Goal: Use online tool/utility

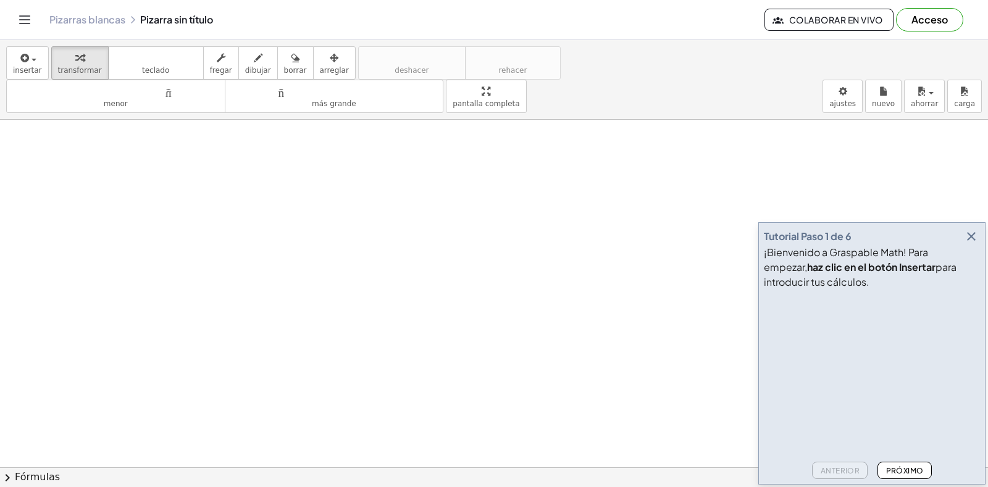
click at [928, 249] on font "¡Bienvenido a Graspable Math! Para empezar," at bounding box center [846, 260] width 164 height 28
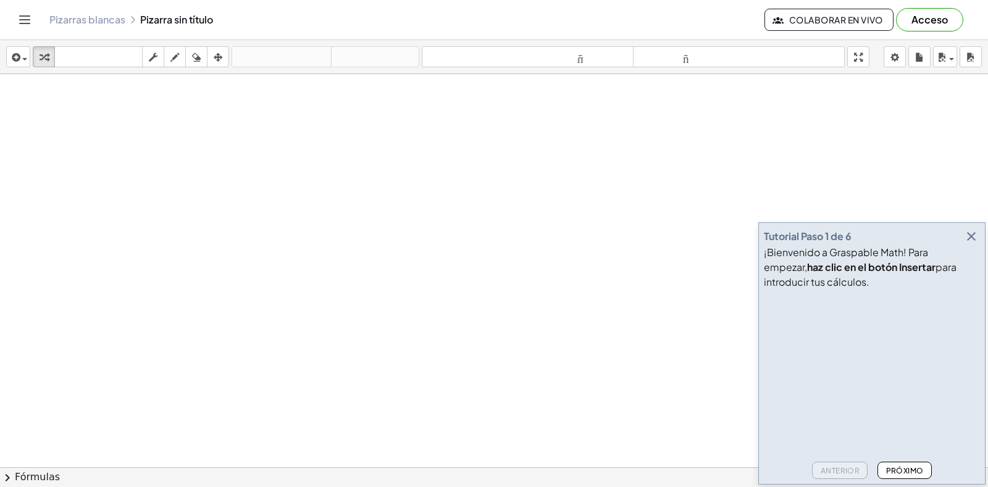
click at [905, 470] on font "Próximo" at bounding box center [905, 470] width 38 height 9
click at [972, 237] on icon "button" at bounding box center [971, 236] width 15 height 15
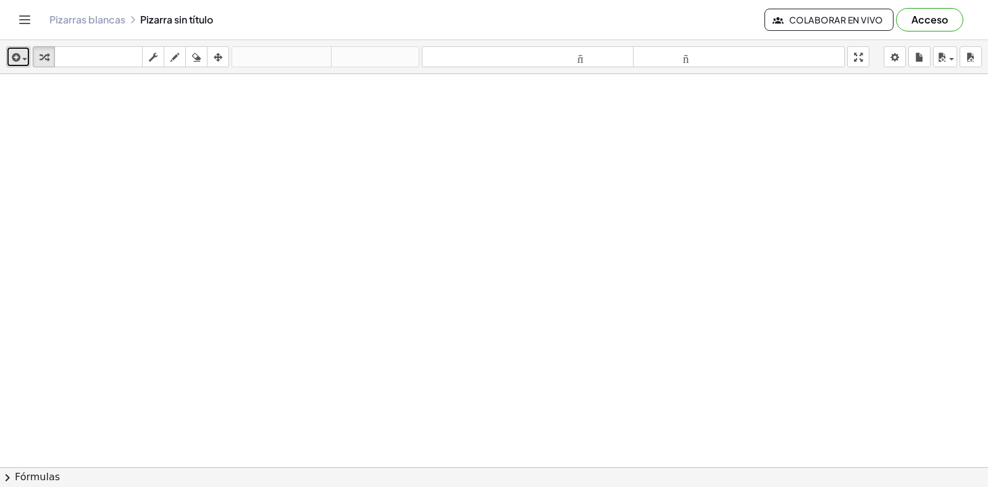
click at [20, 55] on icon "button" at bounding box center [14, 57] width 11 height 15
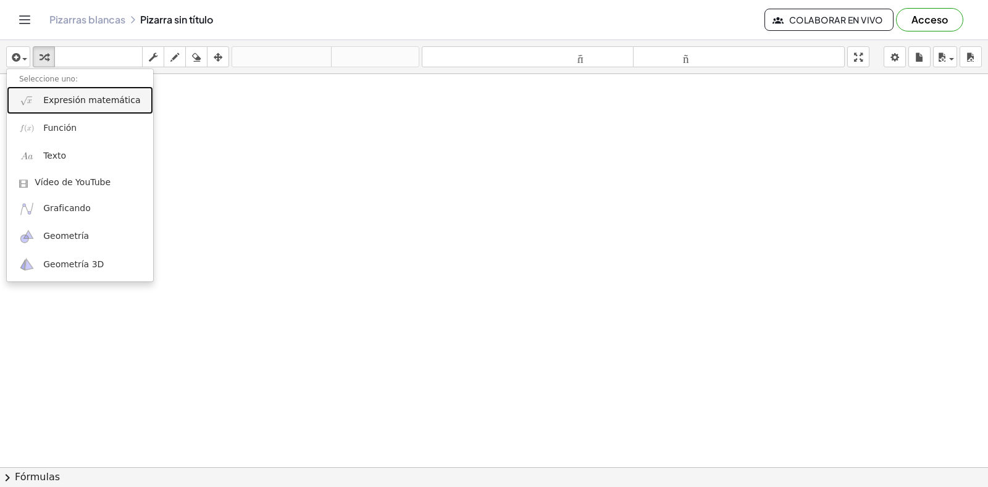
click at [76, 104] on font "Expresión matemática" at bounding box center [91, 100] width 97 height 10
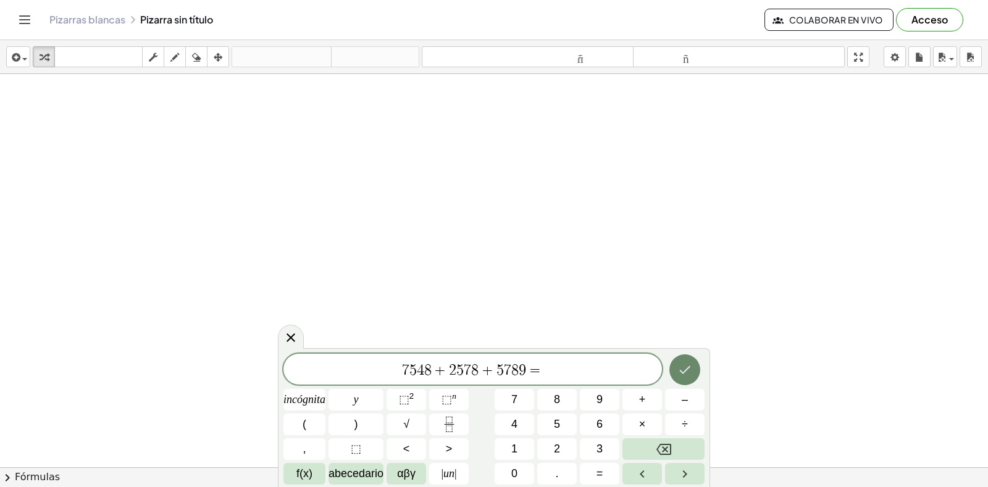
click at [691, 369] on icon "Hecho" at bounding box center [684, 369] width 15 height 15
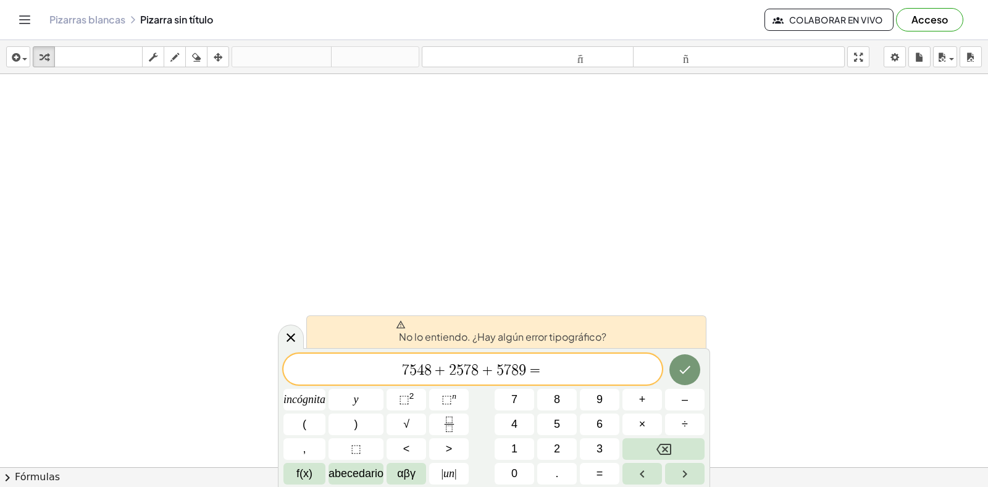
click at [561, 362] on span "7 5 4 8 + 2 5 7 8 + 5 7 8 9 = ​" at bounding box center [472, 370] width 378 height 17
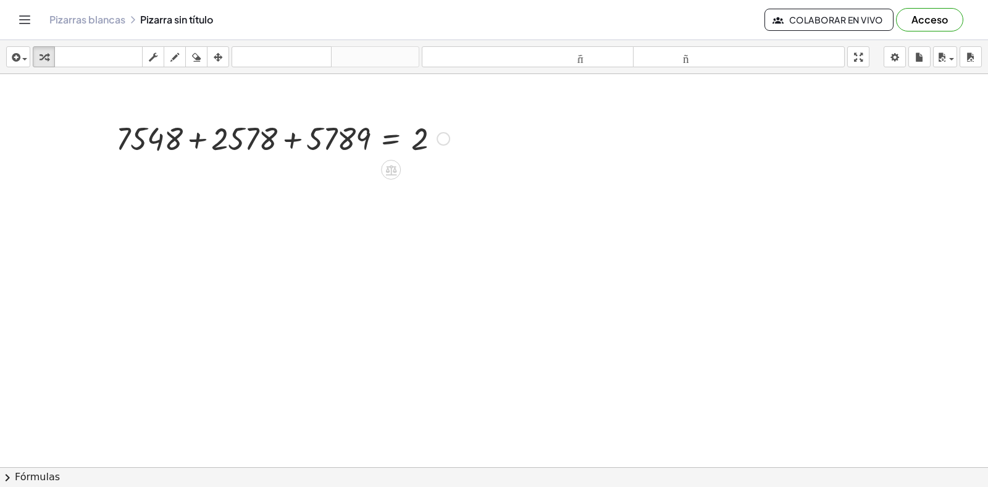
click at [417, 148] on div at bounding box center [283, 138] width 346 height 42
click at [443, 143] on div at bounding box center [443, 139] width 14 height 14
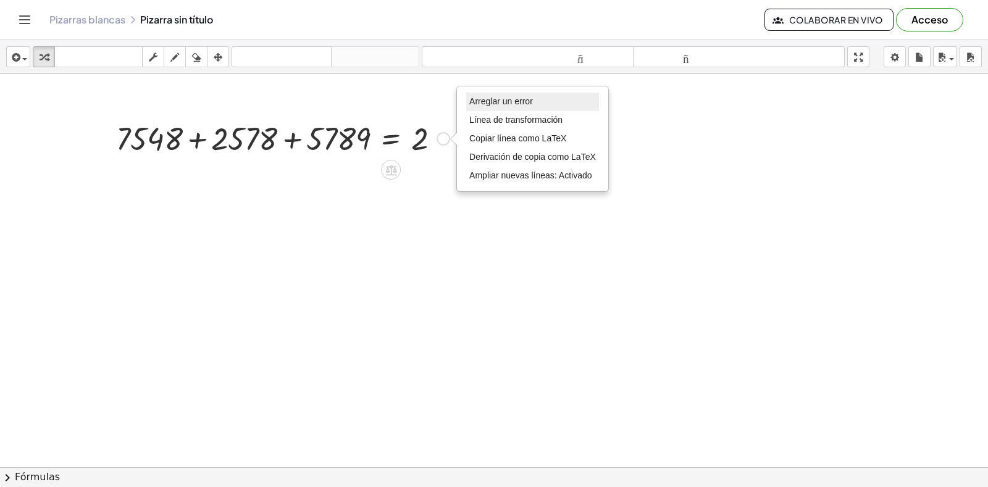
click at [486, 107] on li "Arreglar un error" at bounding box center [532, 102] width 133 height 19
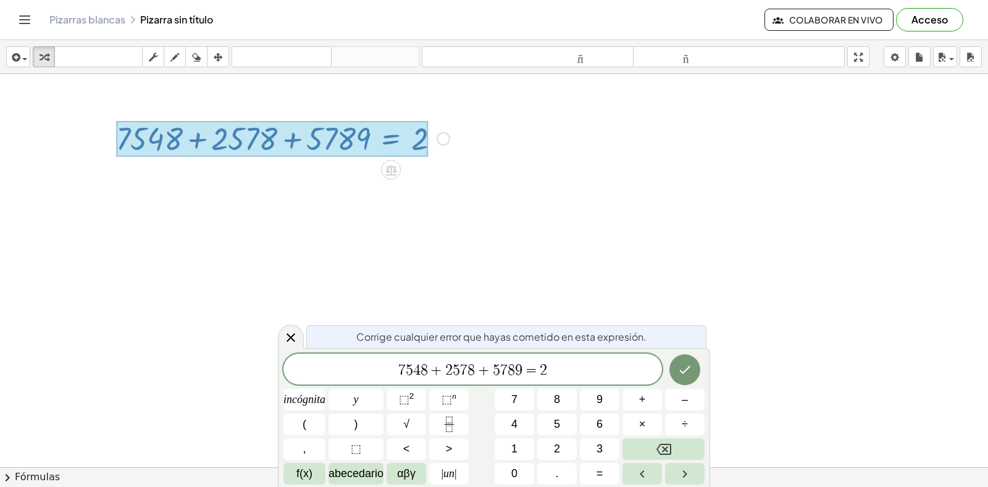
click at [423, 146] on div at bounding box center [272, 139] width 312 height 36
click at [367, 146] on div at bounding box center [272, 139] width 312 height 36
click at [553, 373] on span "7 5 4 8 + 2 5 7 8 + 5 7 8 9 = 2 ​" at bounding box center [472, 370] width 378 height 17
click at [288, 339] on icon at bounding box center [290, 337] width 15 height 15
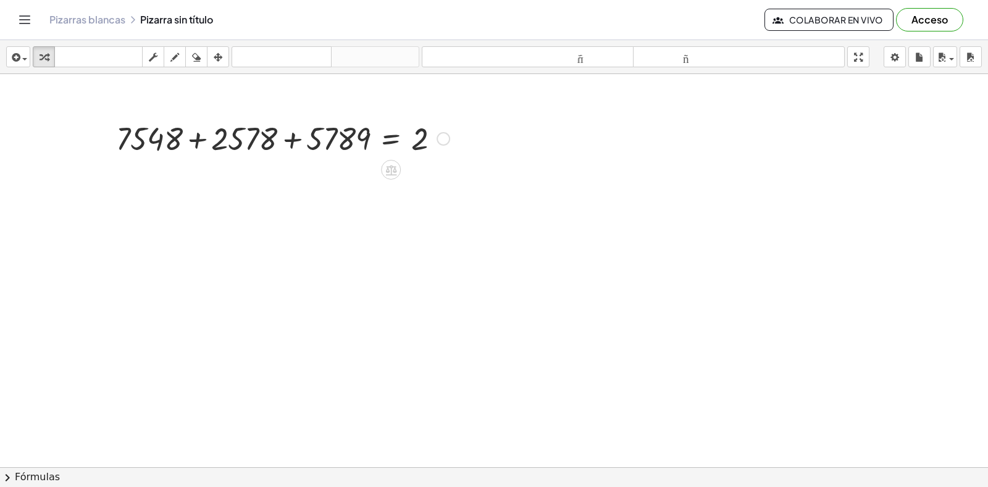
click at [445, 140] on div "Arreglar un error Línea de transformación Copiar línea como LaTeX Derivación de…" at bounding box center [443, 139] width 14 height 14
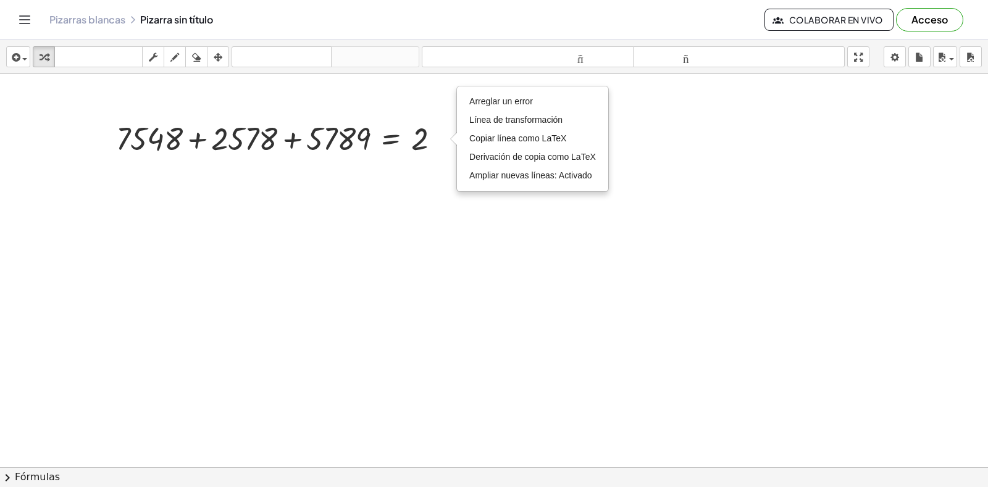
click at [220, 237] on div at bounding box center [494, 372] width 988 height 842
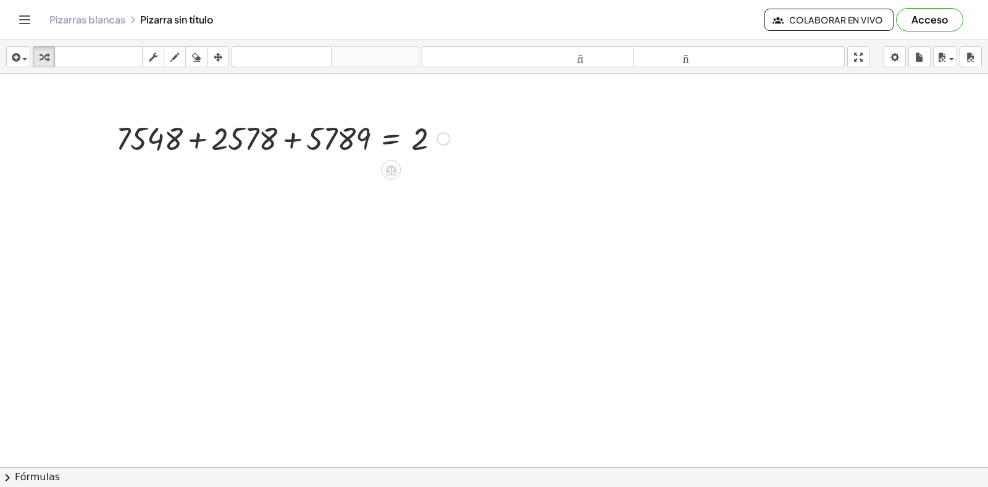
click at [196, 60] on icon "button" at bounding box center [196, 57] width 9 height 15
click at [195, 64] on icon "button" at bounding box center [196, 57] width 9 height 15
click at [167, 138] on div at bounding box center [494, 372] width 988 height 842
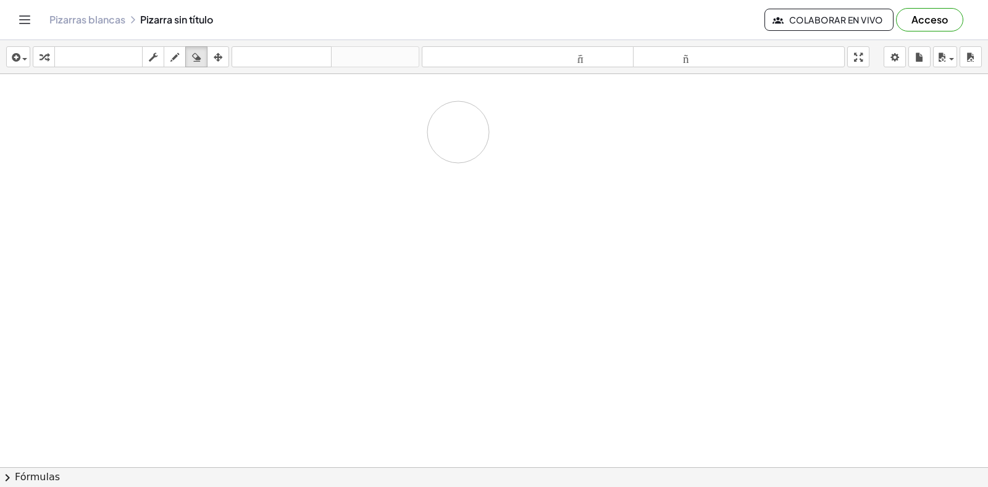
drag, startPoint x: 122, startPoint y: 139, endPoint x: 458, endPoint y: 132, distance: 336.5
click at [458, 132] on div at bounding box center [494, 372] width 988 height 842
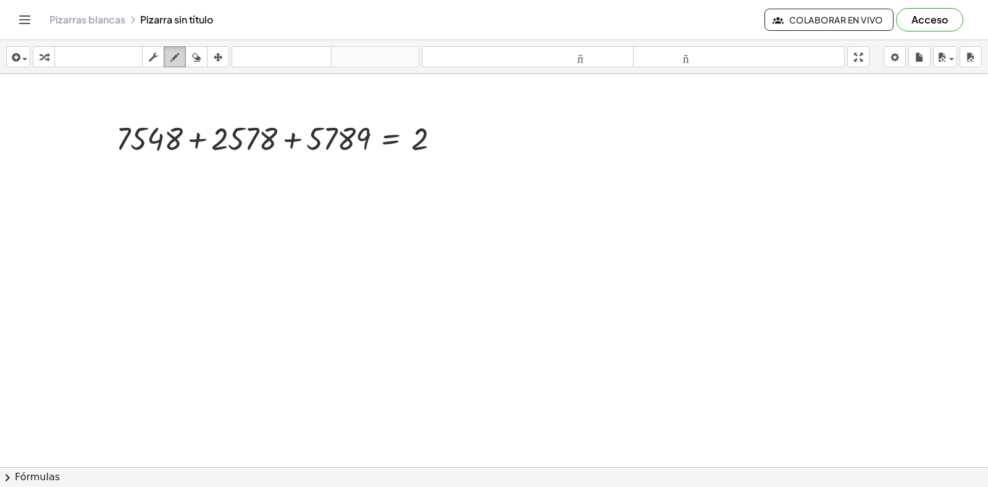
click at [173, 57] on icon "button" at bounding box center [174, 57] width 9 height 15
drag, startPoint x: 464, startPoint y: 177, endPoint x: 468, endPoint y: 202, distance: 26.2
click at [468, 202] on div at bounding box center [494, 372] width 988 height 842
drag, startPoint x: 478, startPoint y: 181, endPoint x: 464, endPoint y: 225, distance: 46.7
click at [464, 225] on div at bounding box center [494, 372] width 988 height 842
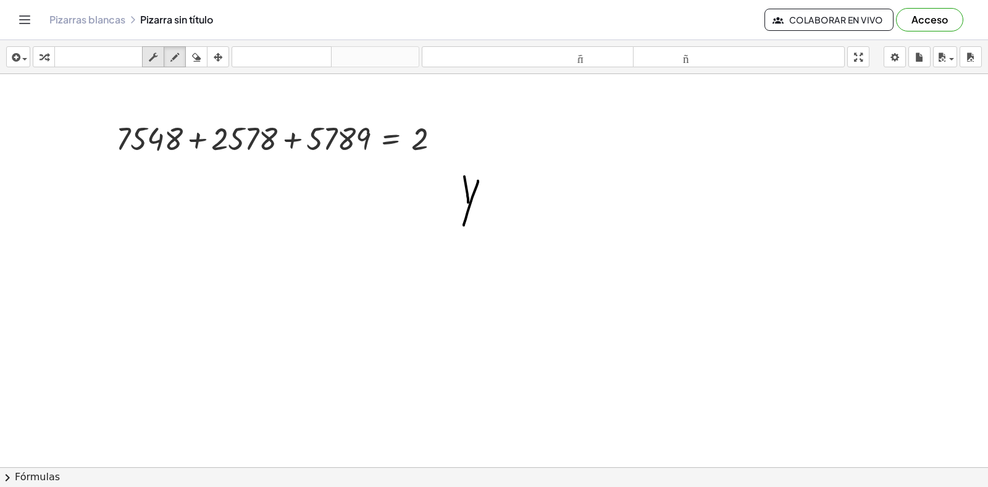
click at [156, 59] on icon "button" at bounding box center [153, 57] width 9 height 15
click at [148, 156] on font "▼" at bounding box center [149, 156] width 8 height 9
click at [216, 57] on icon "button" at bounding box center [218, 57] width 9 height 15
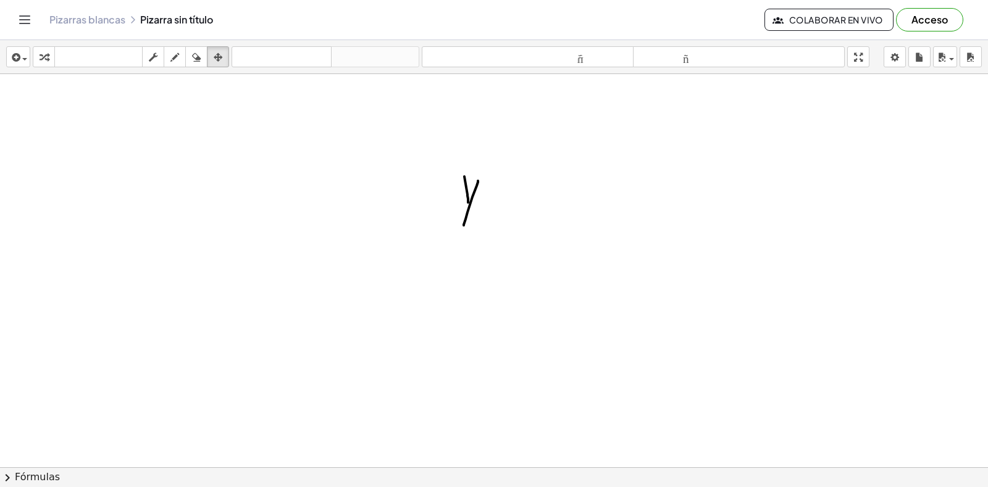
click at [466, 191] on div at bounding box center [494, 372] width 988 height 842
drag, startPoint x: 499, startPoint y: 235, endPoint x: 404, endPoint y: 147, distance: 129.3
click at [404, 147] on div at bounding box center [494, 372] width 988 height 842
click at [198, 55] on icon "button" at bounding box center [196, 57] width 9 height 15
click at [490, 217] on div at bounding box center [494, 372] width 988 height 842
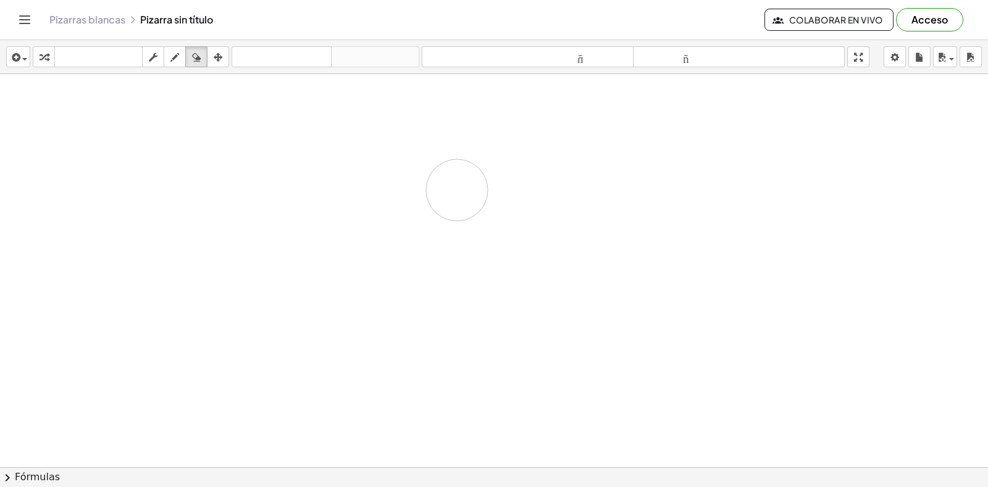
drag, startPoint x: 456, startPoint y: 191, endPoint x: 469, endPoint y: 183, distance: 15.5
click at [469, 183] on div at bounding box center [494, 372] width 988 height 842
click at [894, 62] on body "Actividades matemáticas fáciles de comprender Empezar Banco de actividades Trab…" at bounding box center [494, 243] width 988 height 487
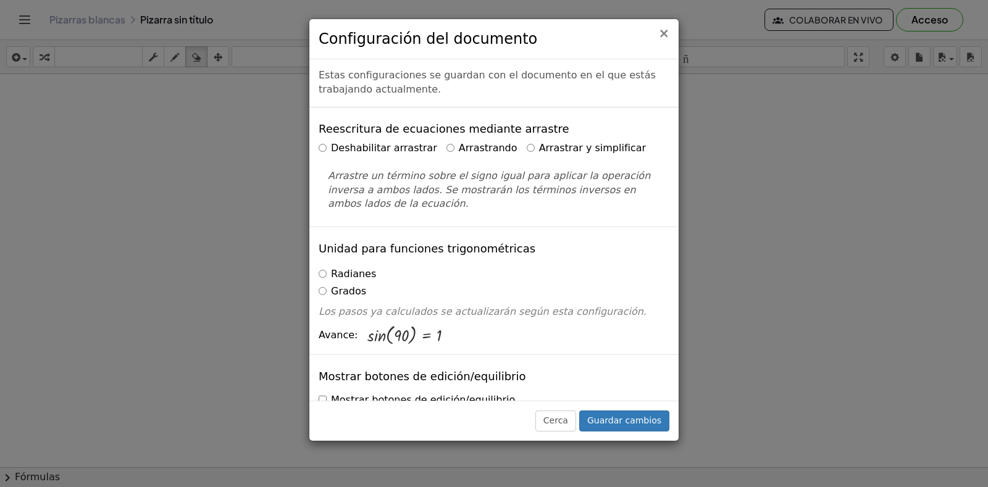
click at [665, 36] on font "×" at bounding box center [663, 33] width 11 height 15
